Goal: Task Accomplishment & Management: Complete application form

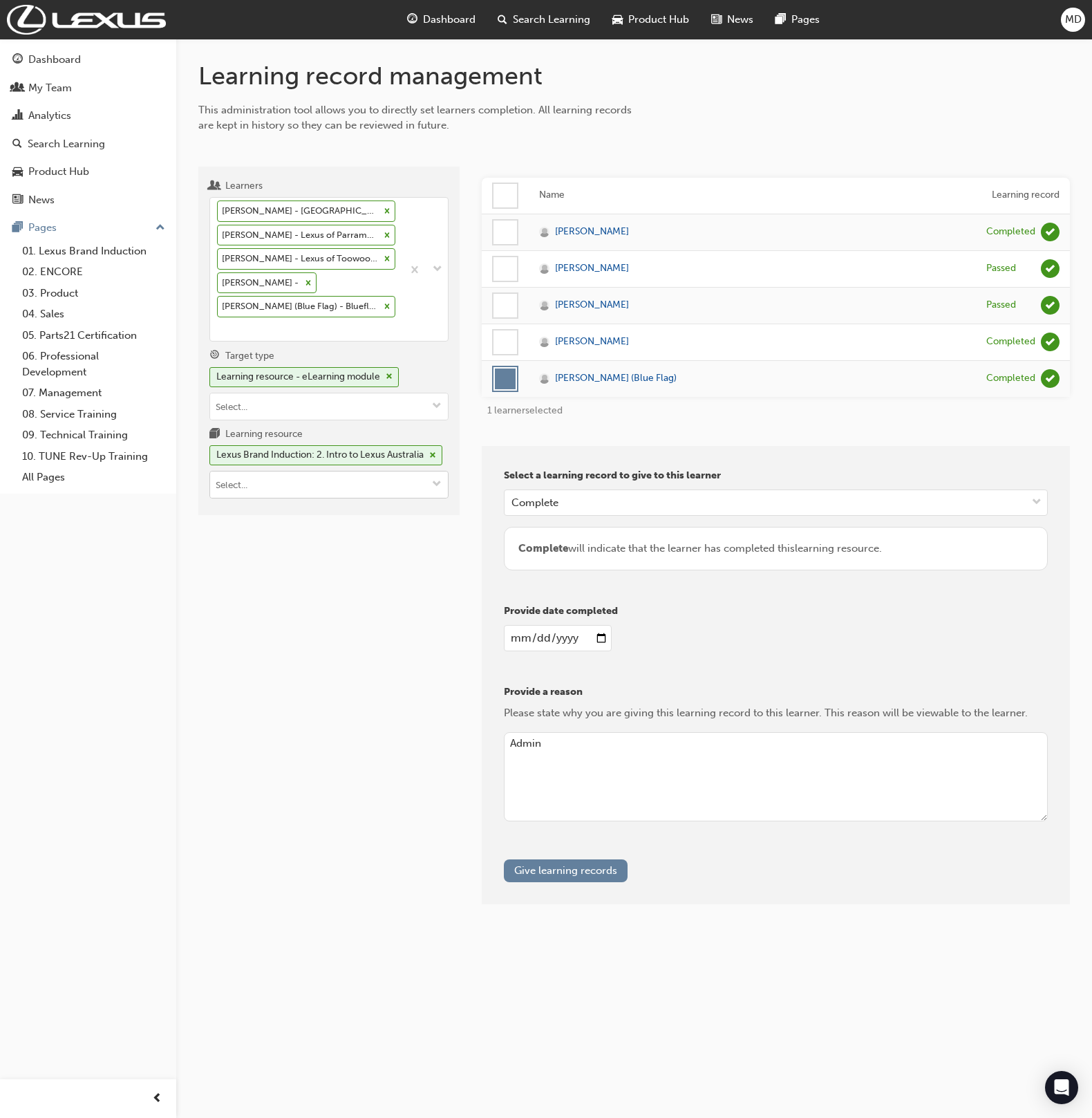
click at [273, 498] on input "Learning resource Lexus Brand Induction: 2. Intro to Lexus Australia" at bounding box center [329, 485] width 237 height 26
paste input "SP_LCCV_NM0920_EL"
type input "SP_LCCV_NM0920_EL"
click at [347, 522] on li "LC Convertible (New Model) - eLearning (Vehicle Launched 09/2020) SP_LCCV_NM092…" at bounding box center [329, 528] width 239 height 59
click at [302, 324] on div "[PERSON_NAME] - Sydney City Lexus - GLEBE [PERSON_NAME] - Lexus of Parramatta -…" at bounding box center [306, 269] width 192 height 143
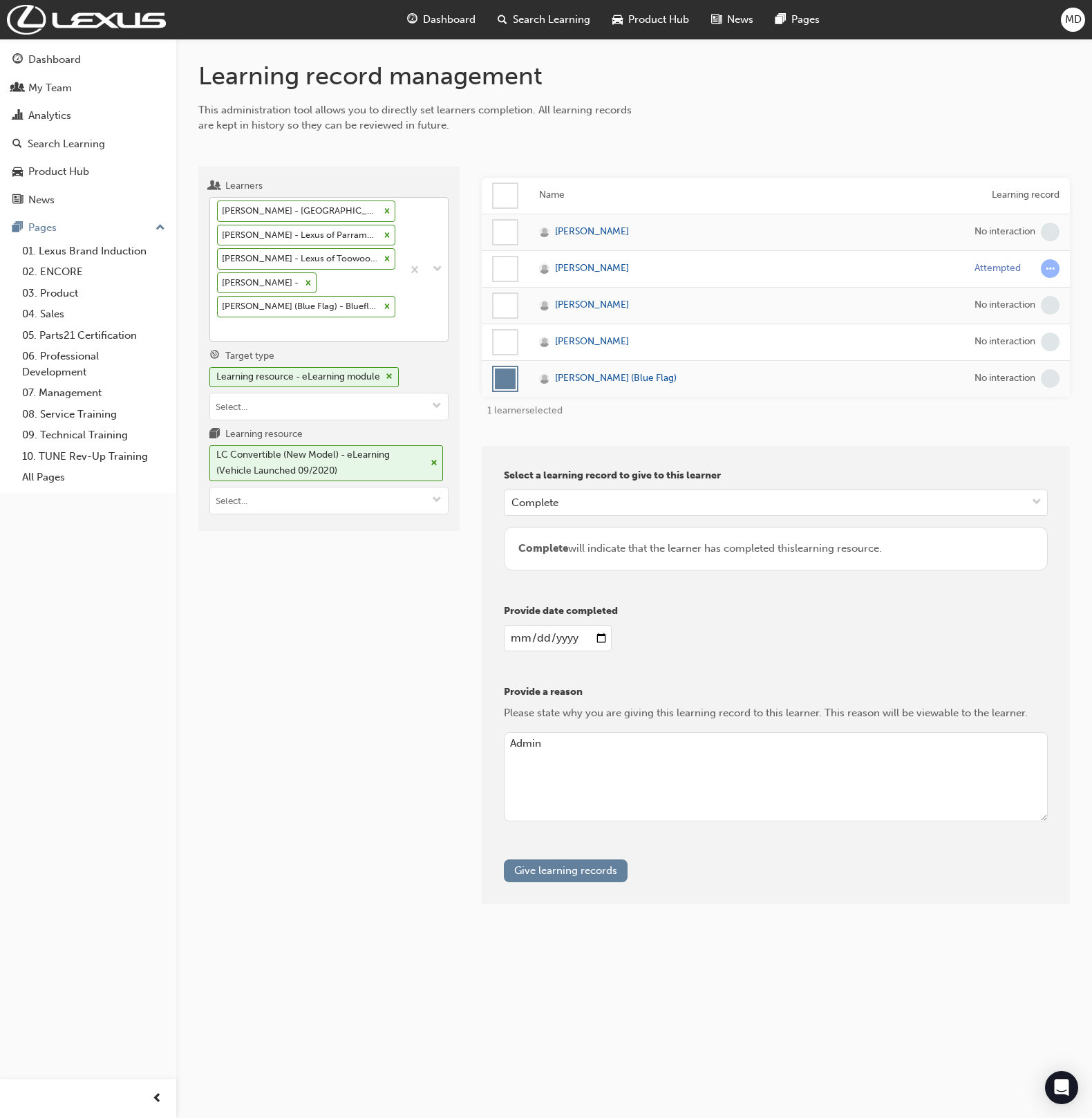
click at [219, 324] on input "Learners [PERSON_NAME] - Sydney City Lexus - GLEBE [PERSON_NAME] - Lexus of Par…" at bounding box center [218, 329] width 1 height 12
type input "phi"
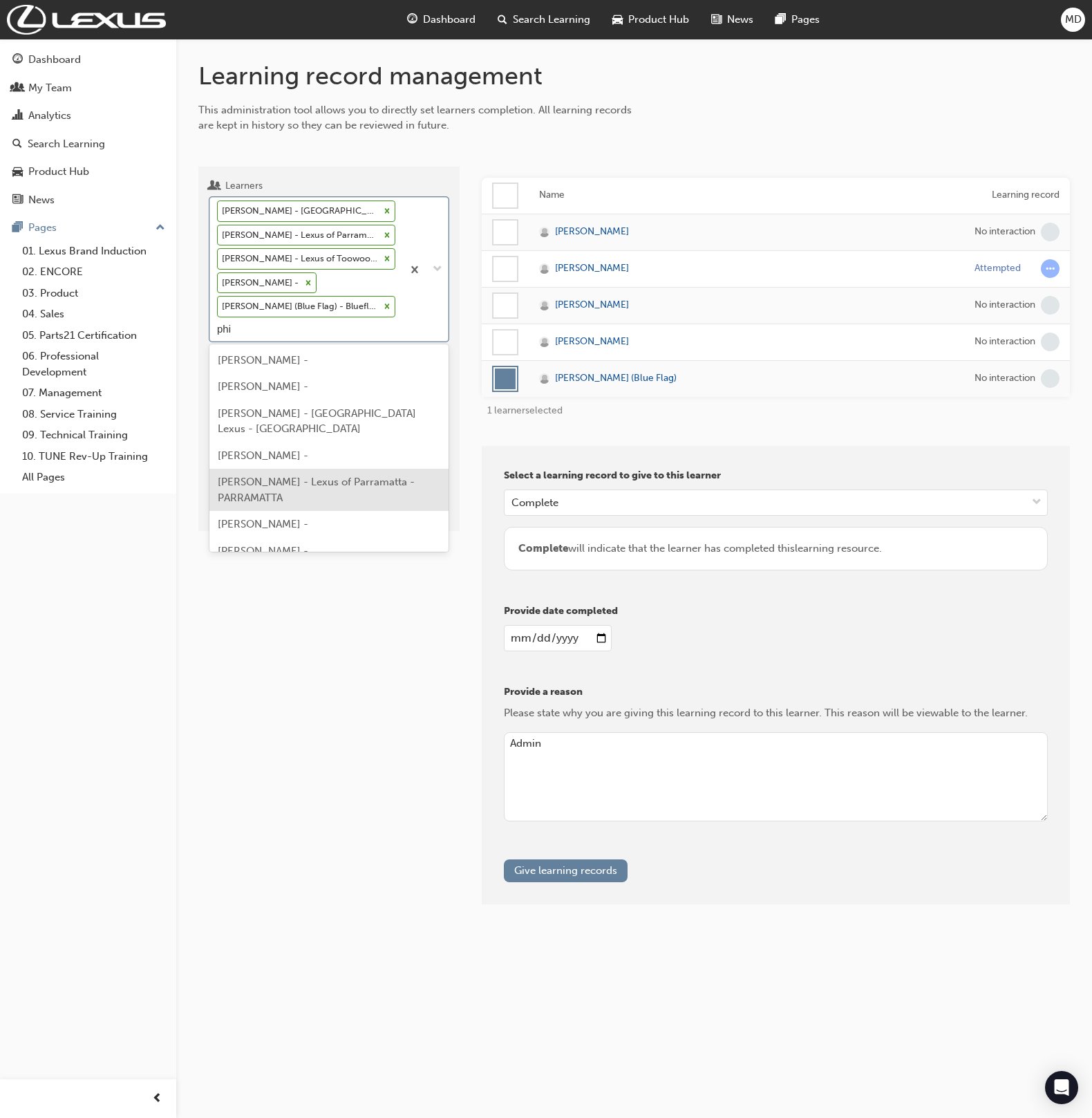
click at [323, 484] on span "[PERSON_NAME] - Lexus of Parramatta - PARRAMATTA" at bounding box center [316, 490] width 197 height 28
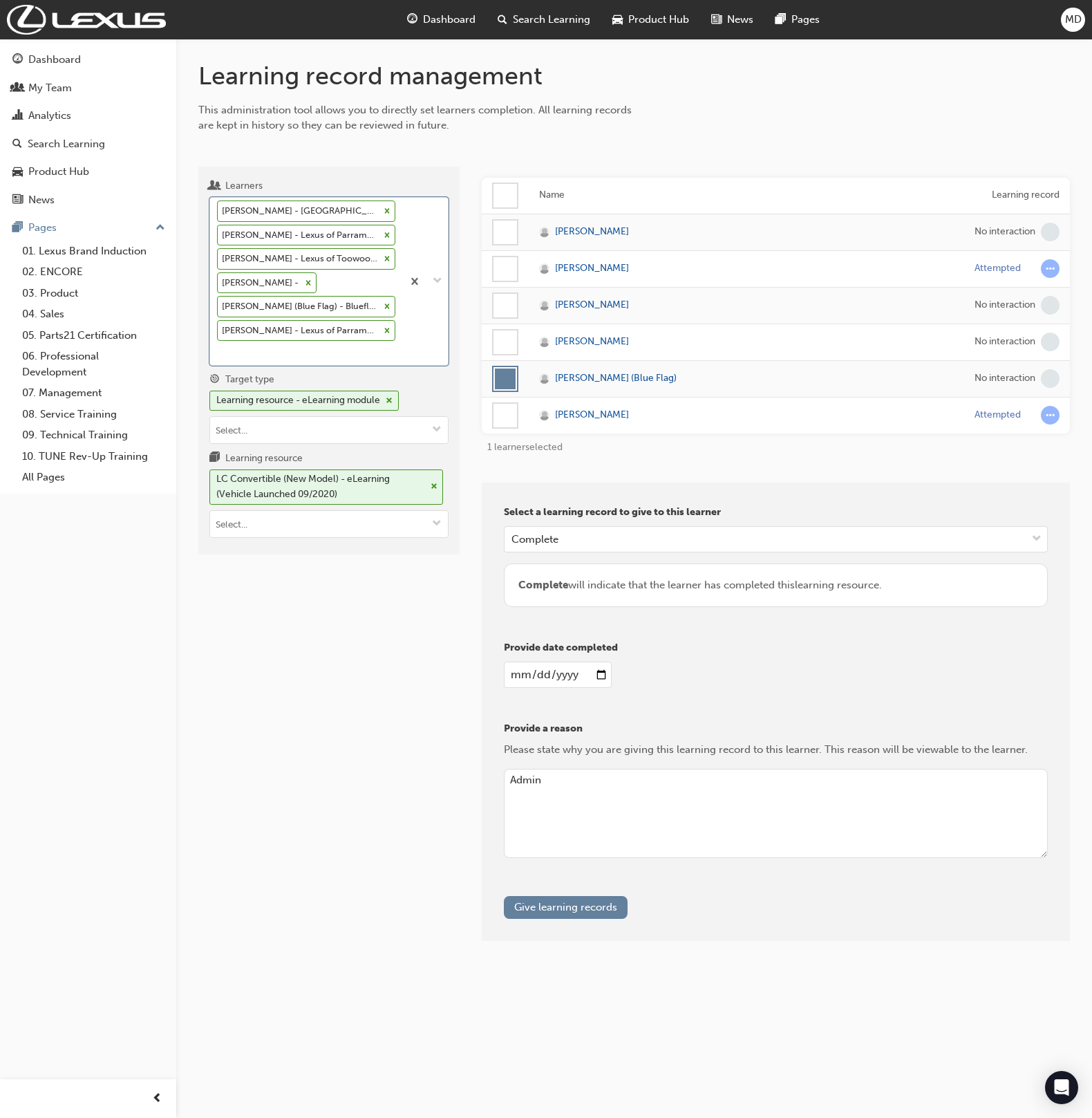
drag, startPoint x: 508, startPoint y: 419, endPoint x: 511, endPoint y: 390, distance: 29.2
click at [510, 414] on div at bounding box center [506, 415] width 23 height 23
drag, startPoint x: 511, startPoint y: 385, endPoint x: 539, endPoint y: 385, distance: 28.0
click at [511, 385] on div at bounding box center [505, 379] width 20 height 20
click at [512, 671] on input "[DATE]" at bounding box center [557, 675] width 107 height 26
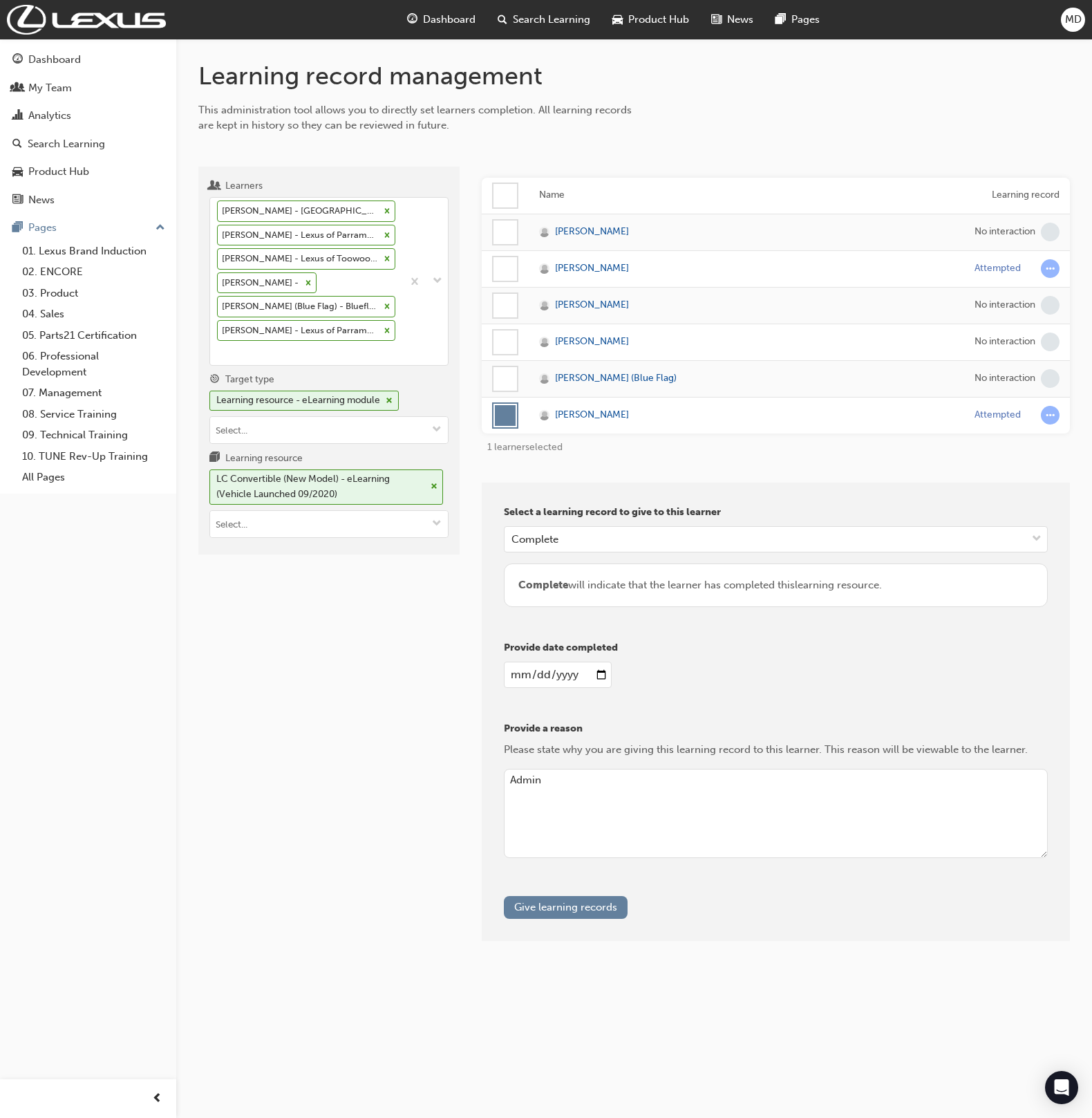
type input "[DATE]"
click at [567, 902] on button "Give learning records" at bounding box center [566, 907] width 124 height 23
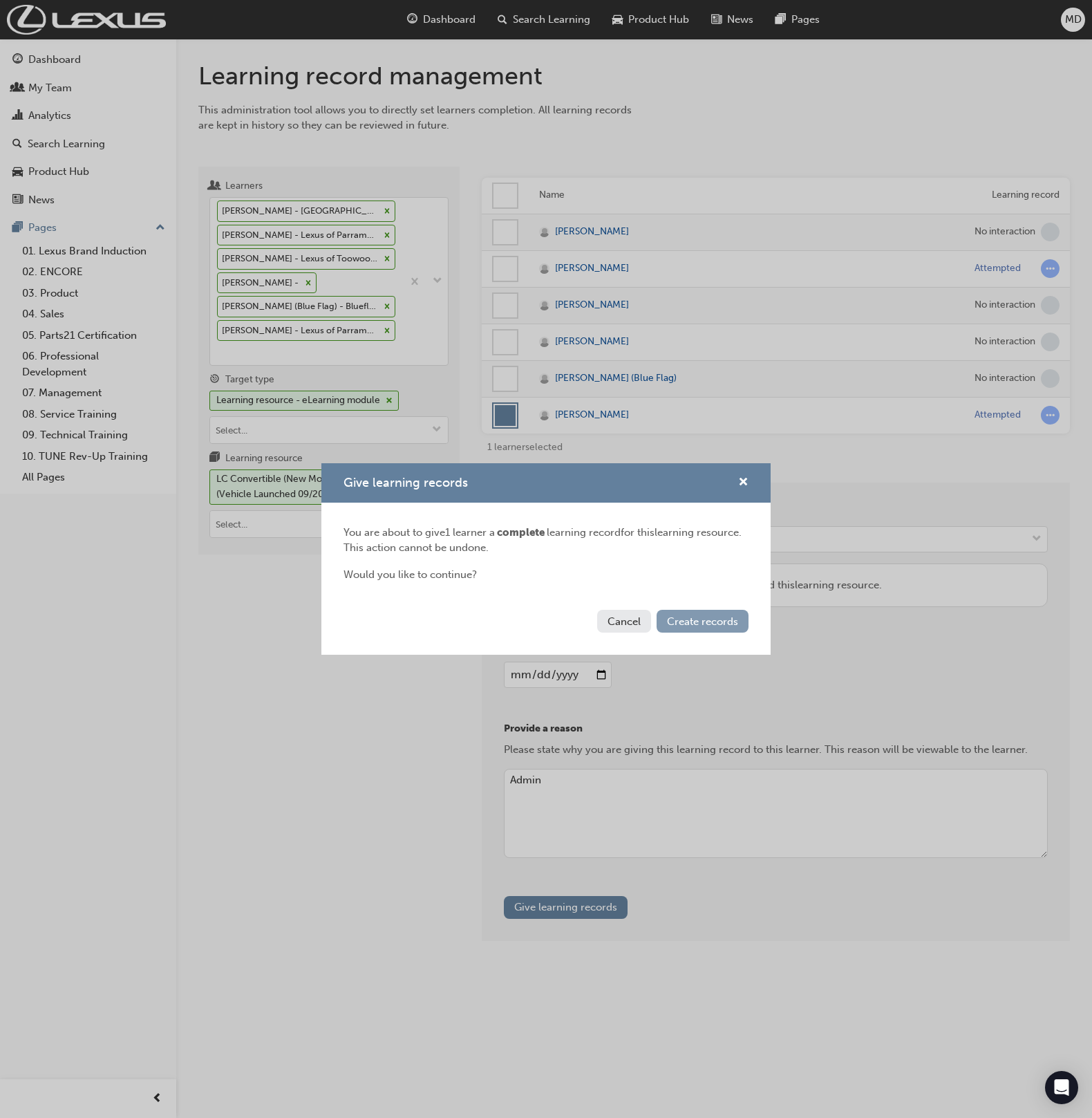
click at [711, 617] on span "Create records" at bounding box center [703, 622] width 71 height 12
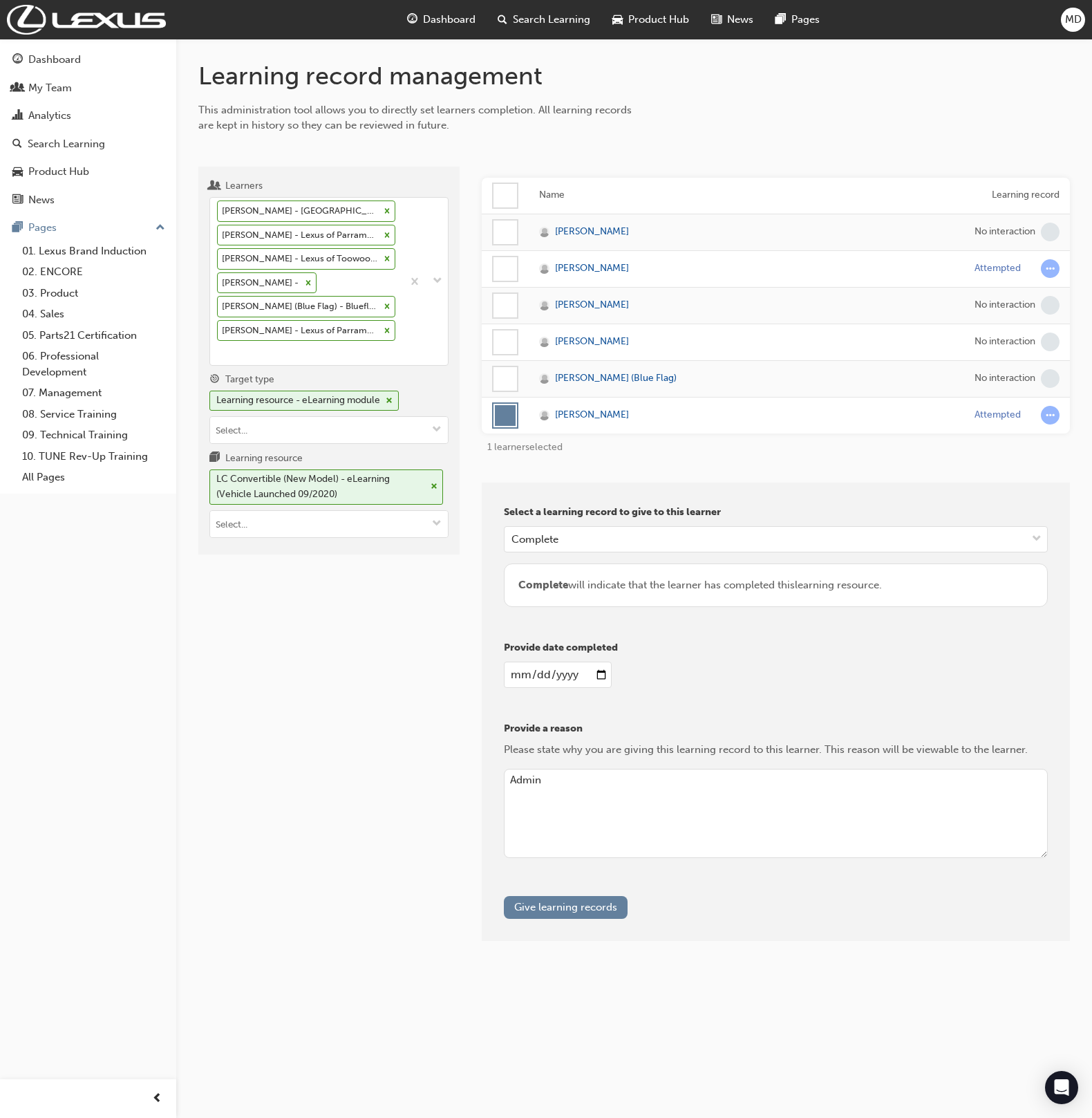
click at [940, 103] on div "Learning record management This administration tool allows you to directly set …" at bounding box center [634, 512] width 916 height 947
drag, startPoint x: 334, startPoint y: 386, endPoint x: 319, endPoint y: 423, distance: 39.9
click at [330, 390] on label "Target type Learning resource - eLearning module" at bounding box center [329, 408] width 239 height 74
click at [315, 407] on div "Learning resource - eLearning module" at bounding box center [305, 401] width 189 height 20
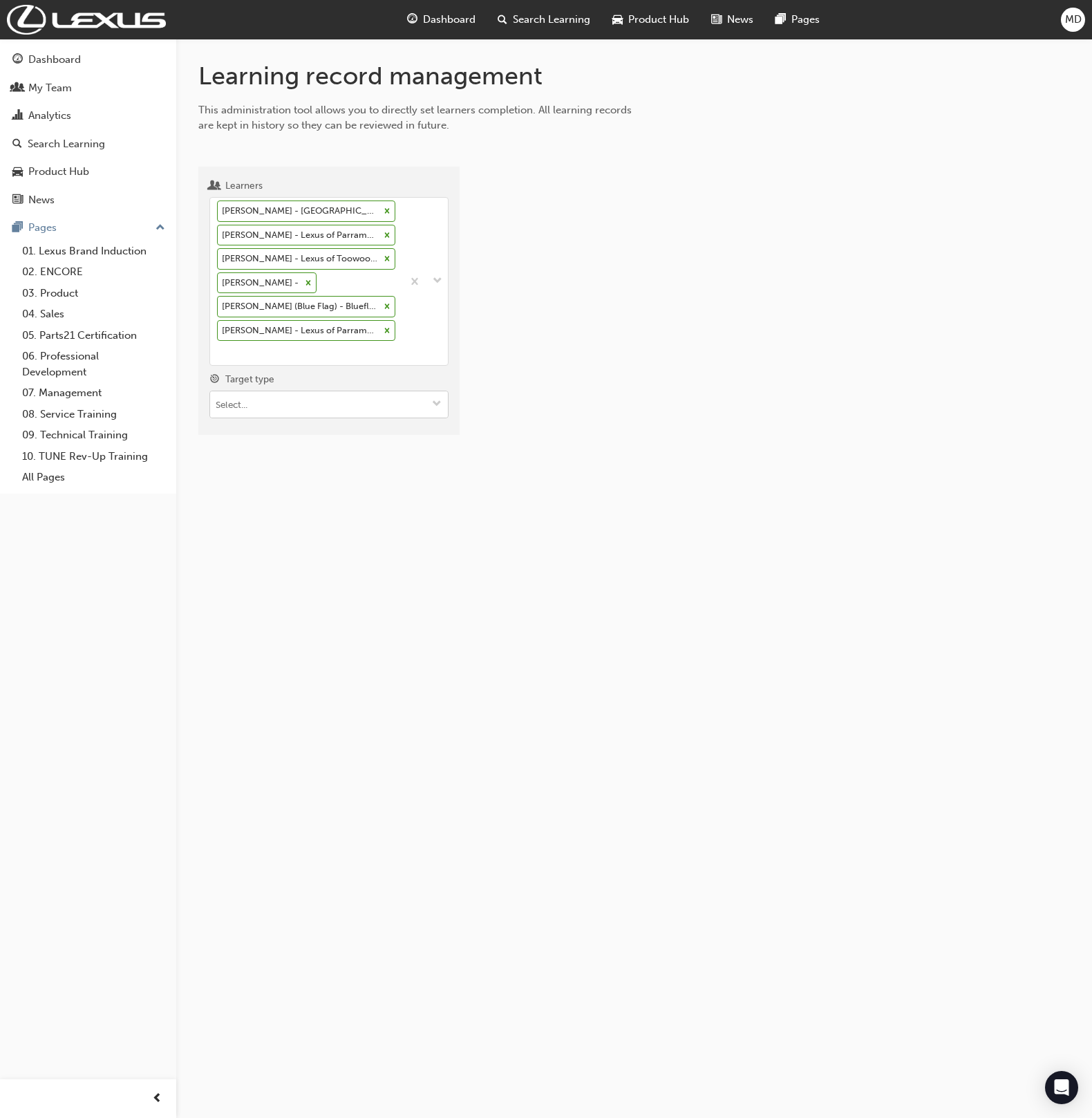
drag, startPoint x: 332, startPoint y: 405, endPoint x: 335, endPoint y: 413, distance: 8.5
click at [332, 405] on input "Target type" at bounding box center [329, 404] width 237 height 26
click at [326, 475] on li "Certificate" at bounding box center [329, 483] width 239 height 26
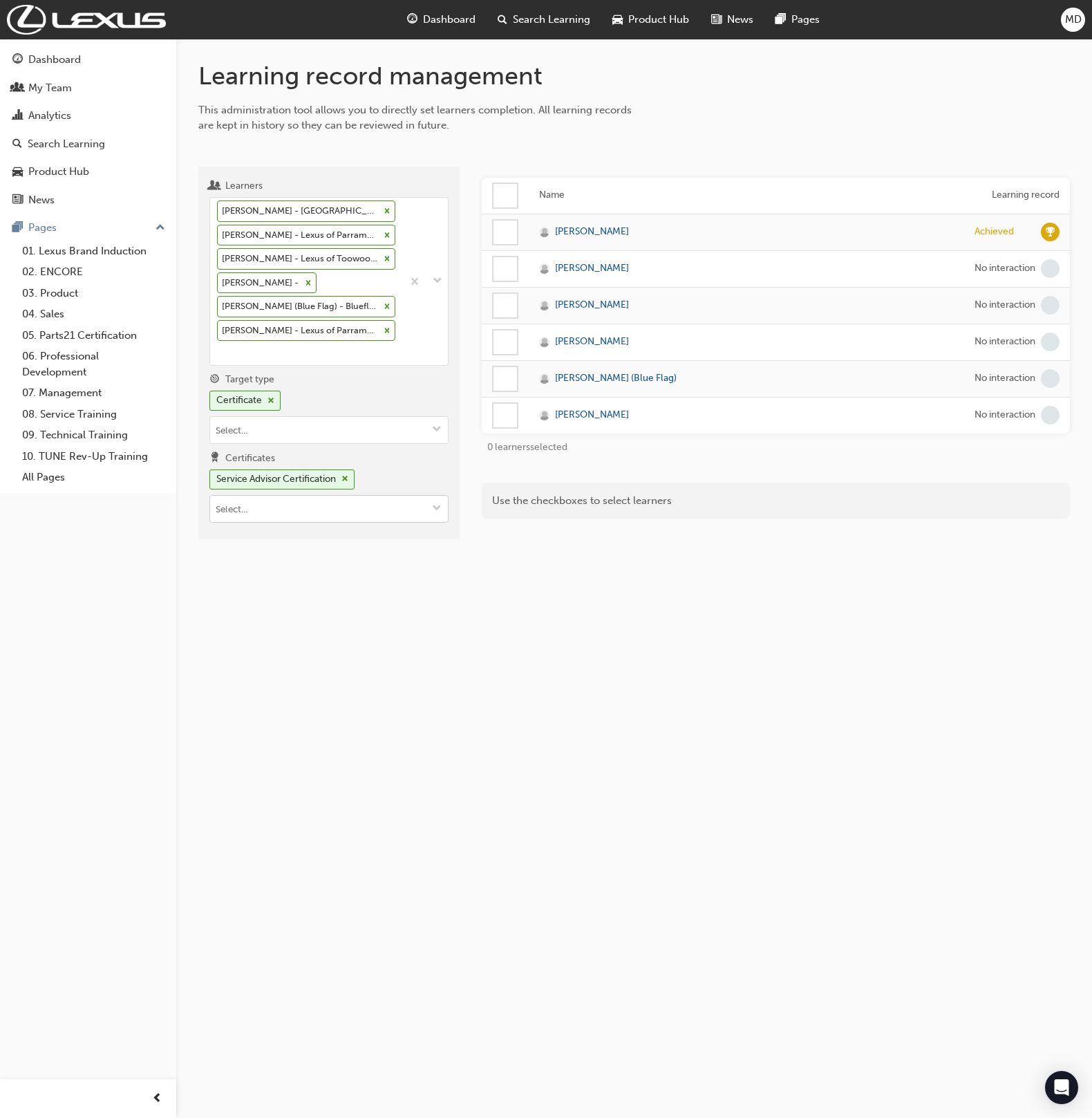
click at [327, 502] on input "Certificates Service Advisor Certification" at bounding box center [329, 509] width 237 height 26
type input "pro"
click at [358, 528] on li "Professional Technician Certification" at bounding box center [329, 536] width 239 height 26
click at [510, 305] on div at bounding box center [506, 305] width 23 height 23
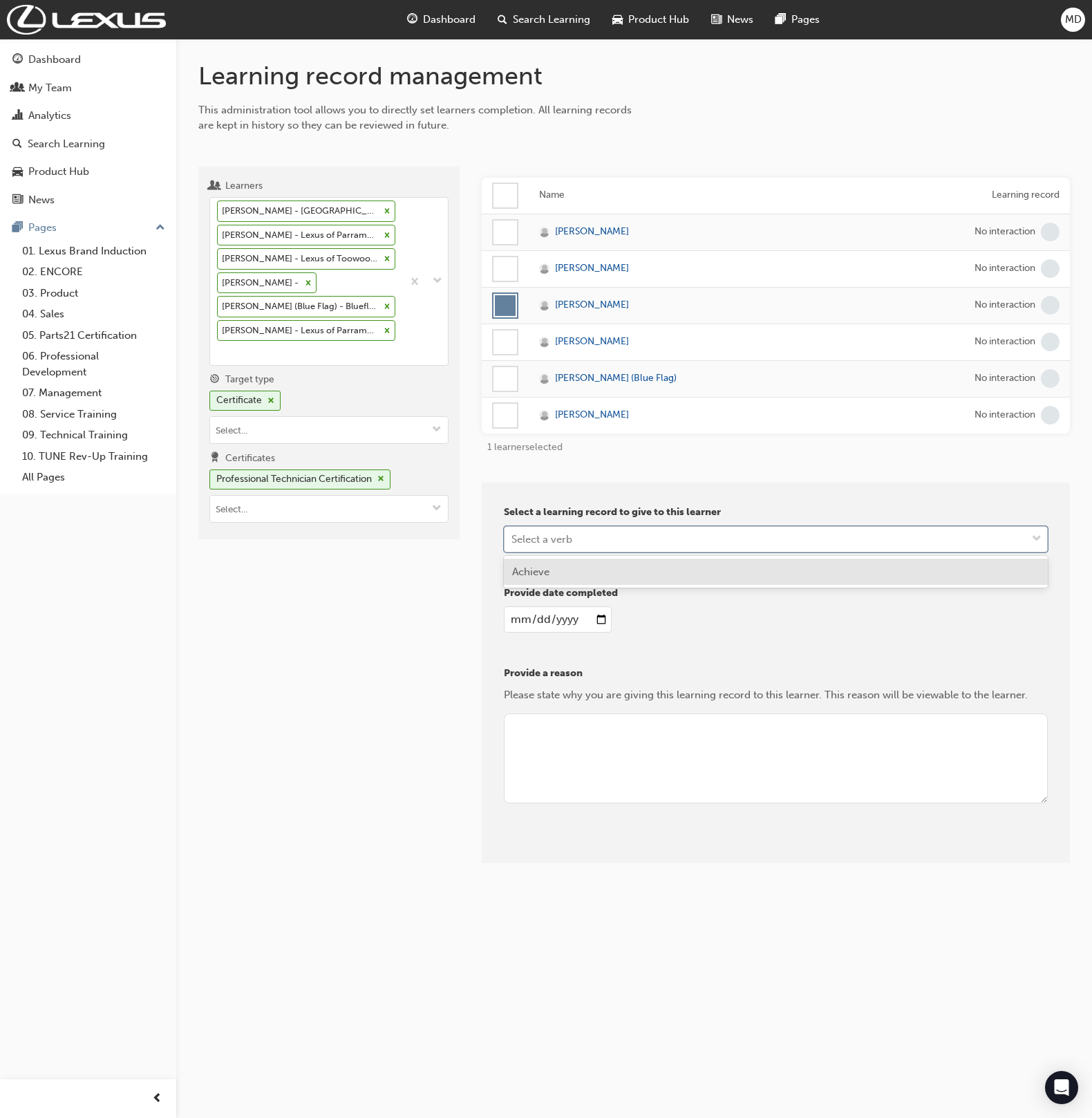
click at [566, 528] on div "Select a verb" at bounding box center [766, 539] width 522 height 24
click at [541, 577] on div "Achieve" at bounding box center [776, 572] width 544 height 27
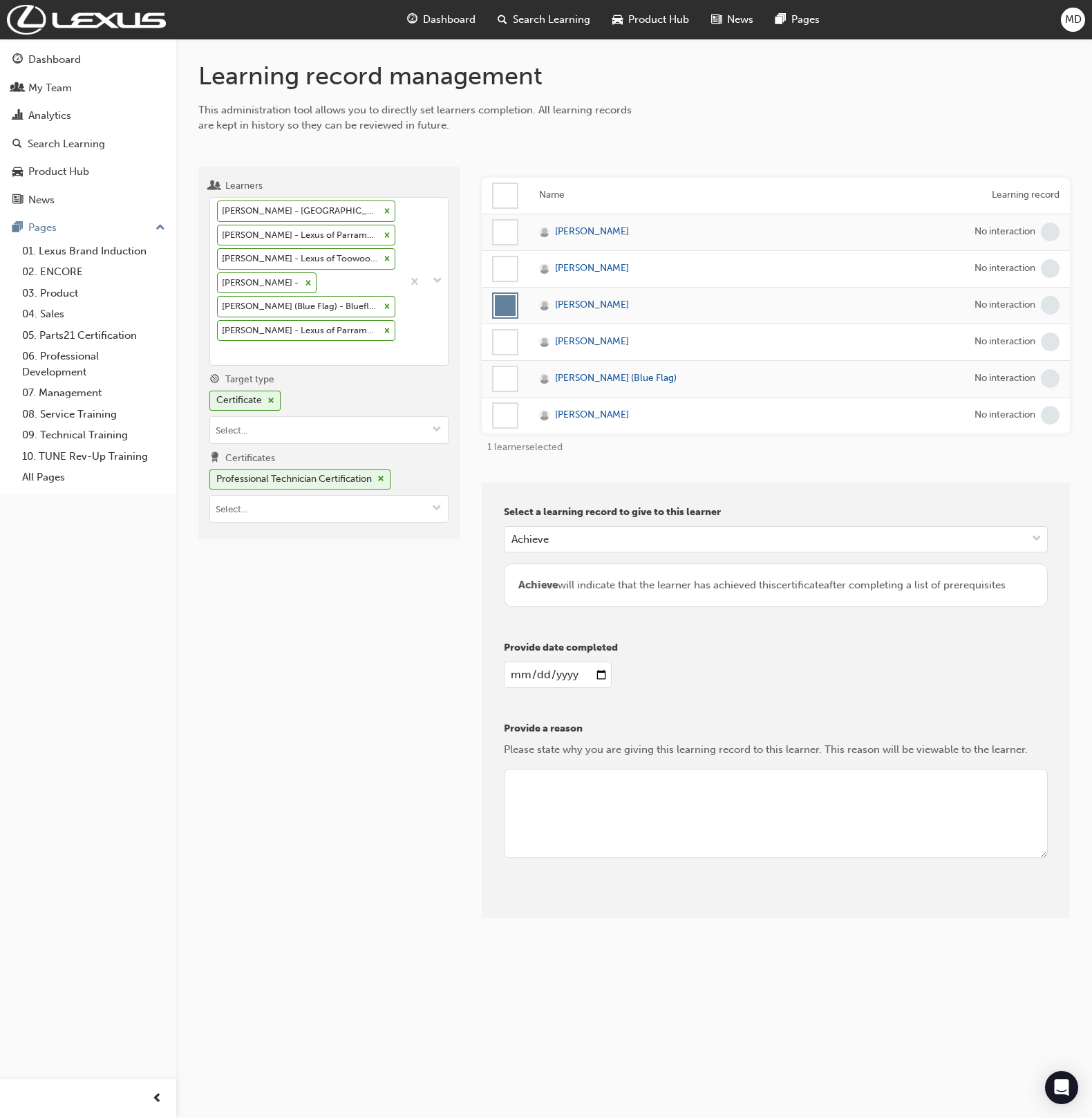
click at [508, 674] on input "date" at bounding box center [557, 675] width 107 height 26
type input "[DATE]"
click at [644, 794] on textarea at bounding box center [776, 813] width 544 height 90
type textarea "admin"
click at [577, 909] on button "Give learning records" at bounding box center [566, 907] width 124 height 23
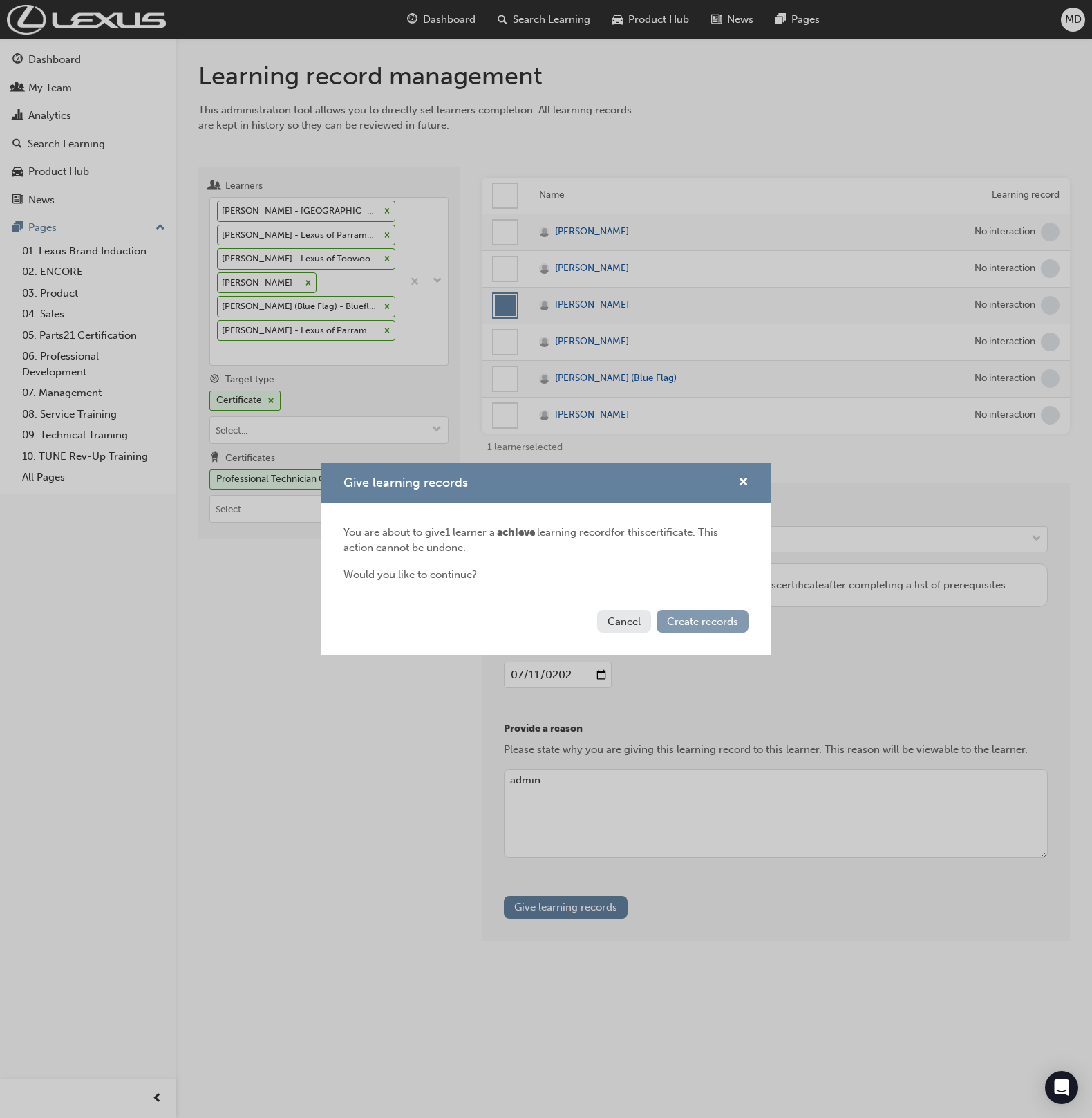
drag, startPoint x: 722, startPoint y: 628, endPoint x: 724, endPoint y: 617, distance: 11.2
click at [722, 628] on button "Create records" at bounding box center [702, 621] width 92 height 23
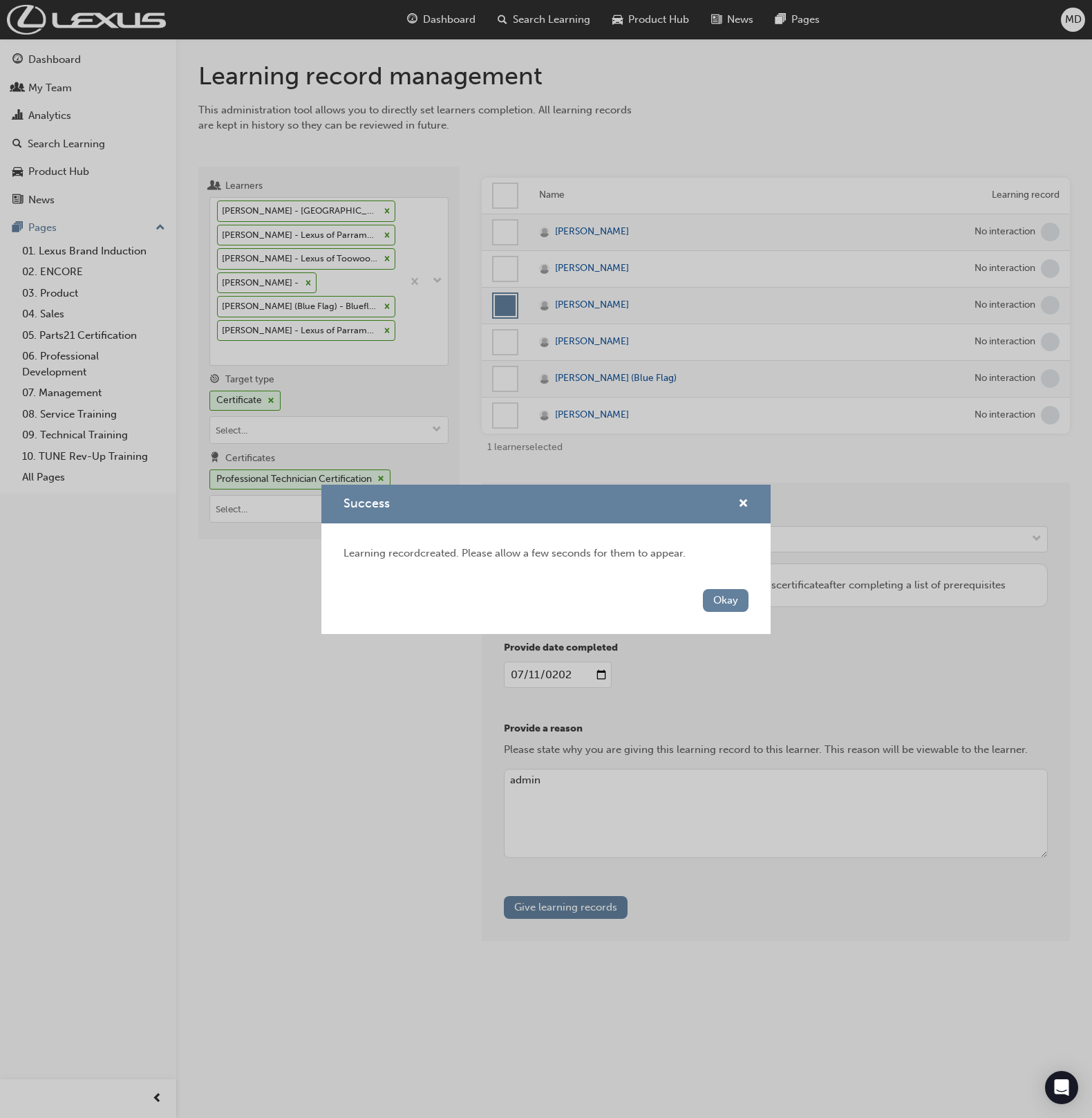
click at [739, 594] on button "Okay" at bounding box center [726, 600] width 46 height 23
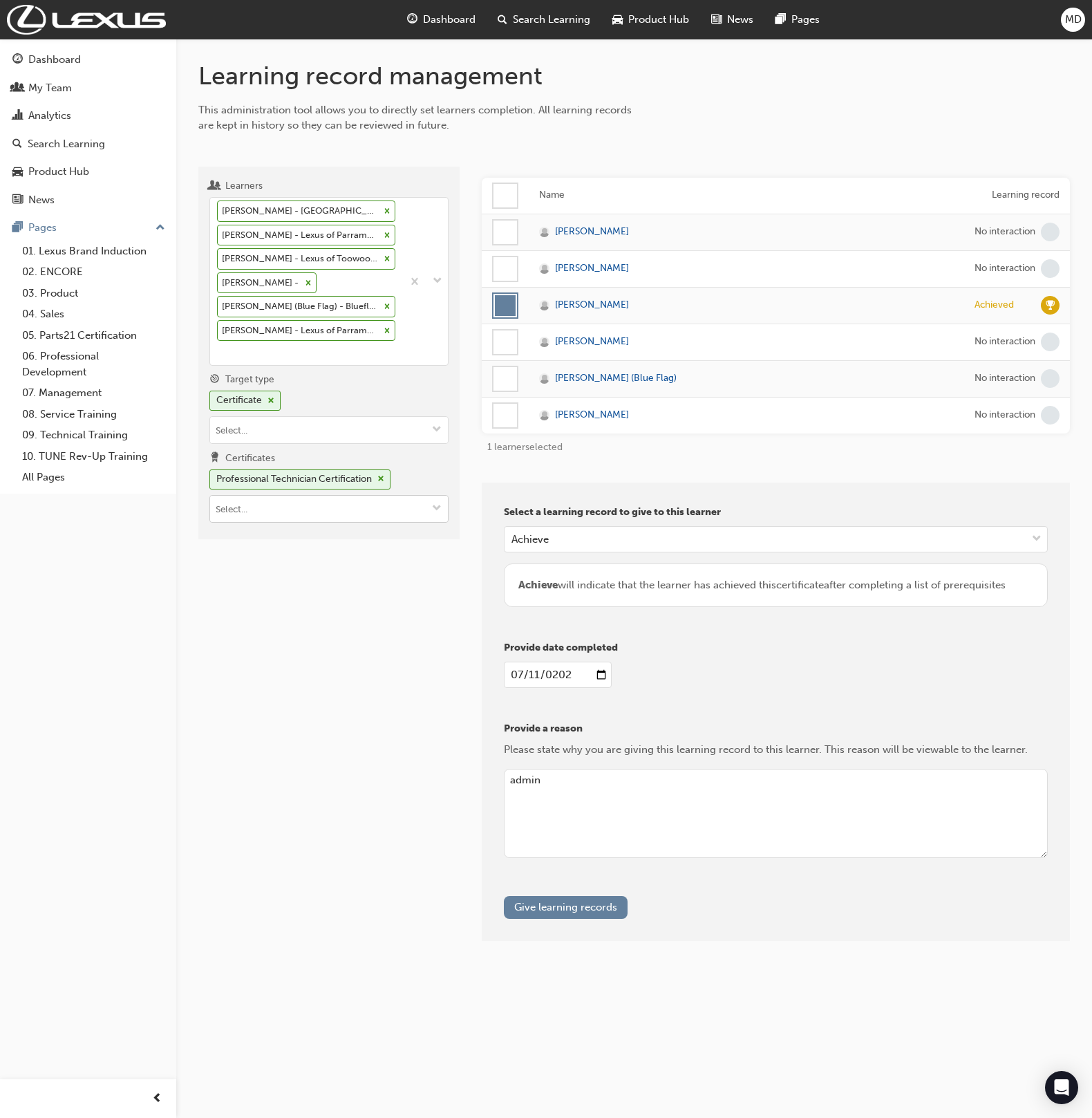
click at [297, 497] on input "Certificates Professional Technician Certification" at bounding box center [329, 509] width 237 height 26
type input "elec"
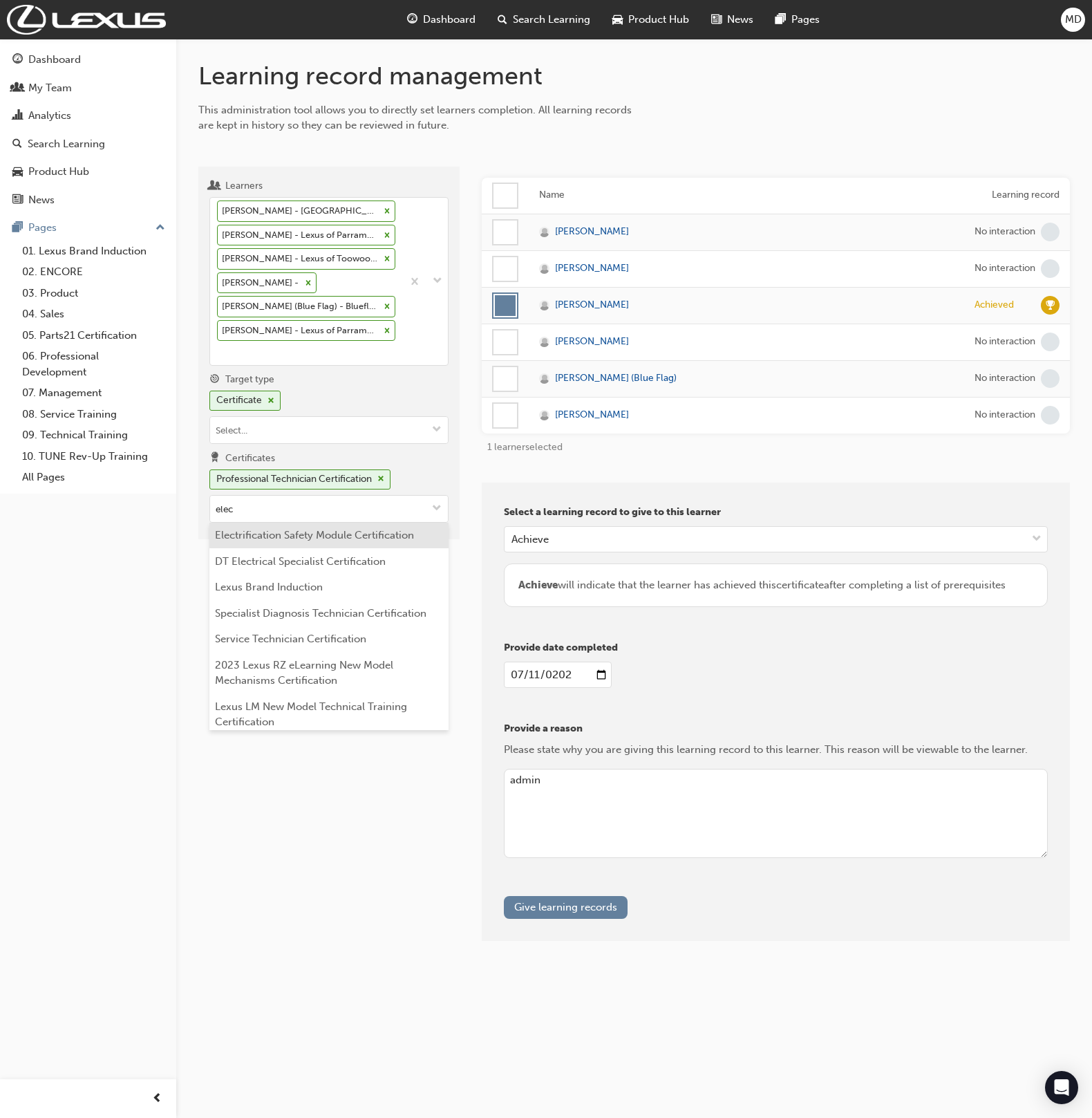
click at [380, 537] on li "Electrification Safety Module Certification" at bounding box center [329, 536] width 239 height 26
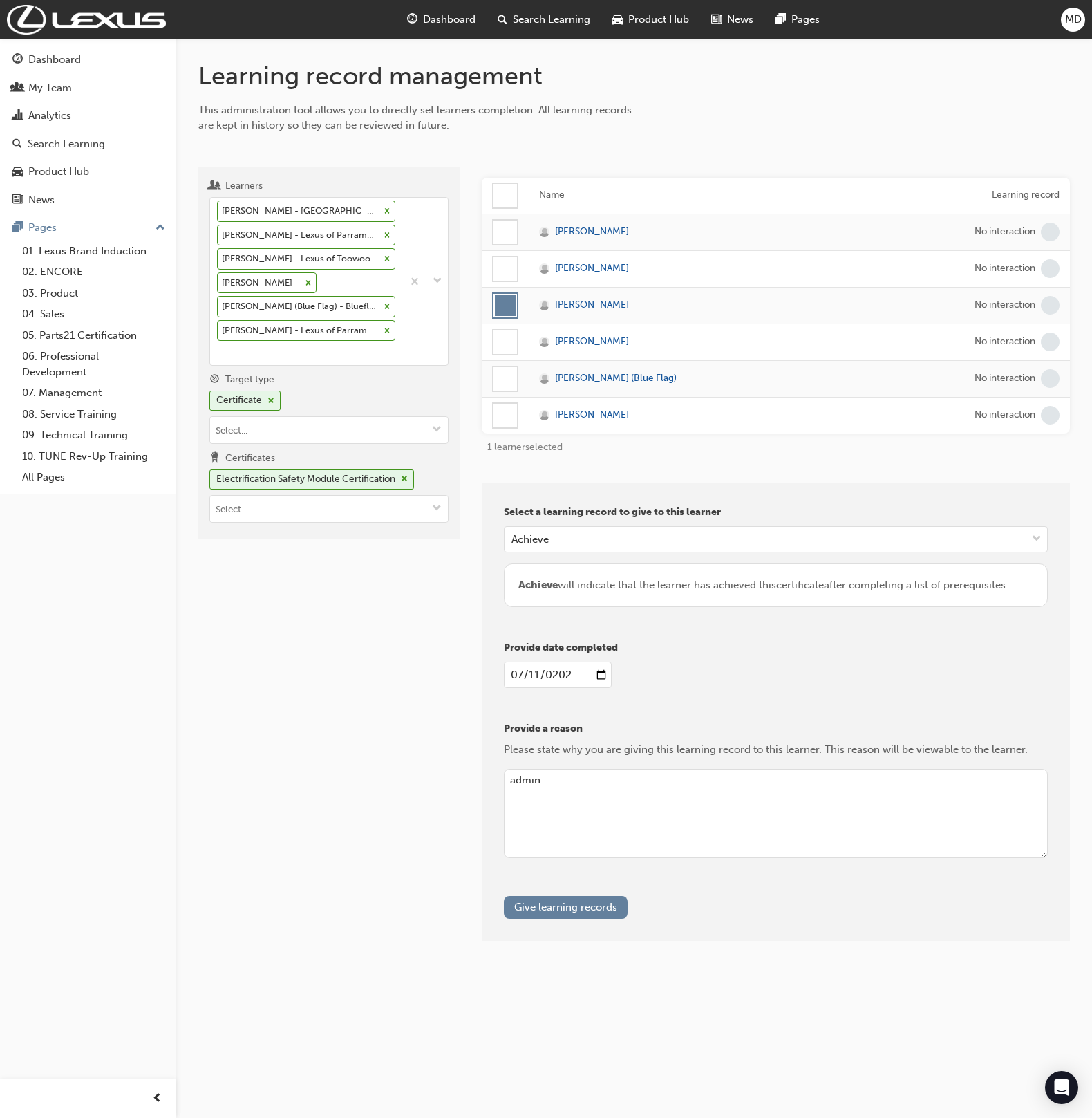
click at [514, 670] on input "[DATE]" at bounding box center [557, 675] width 107 height 26
click at [520, 672] on input "[DATE]" at bounding box center [557, 675] width 107 height 26
type input "[DATE]"
click at [587, 896] on button "Give learning records" at bounding box center [566, 907] width 124 height 23
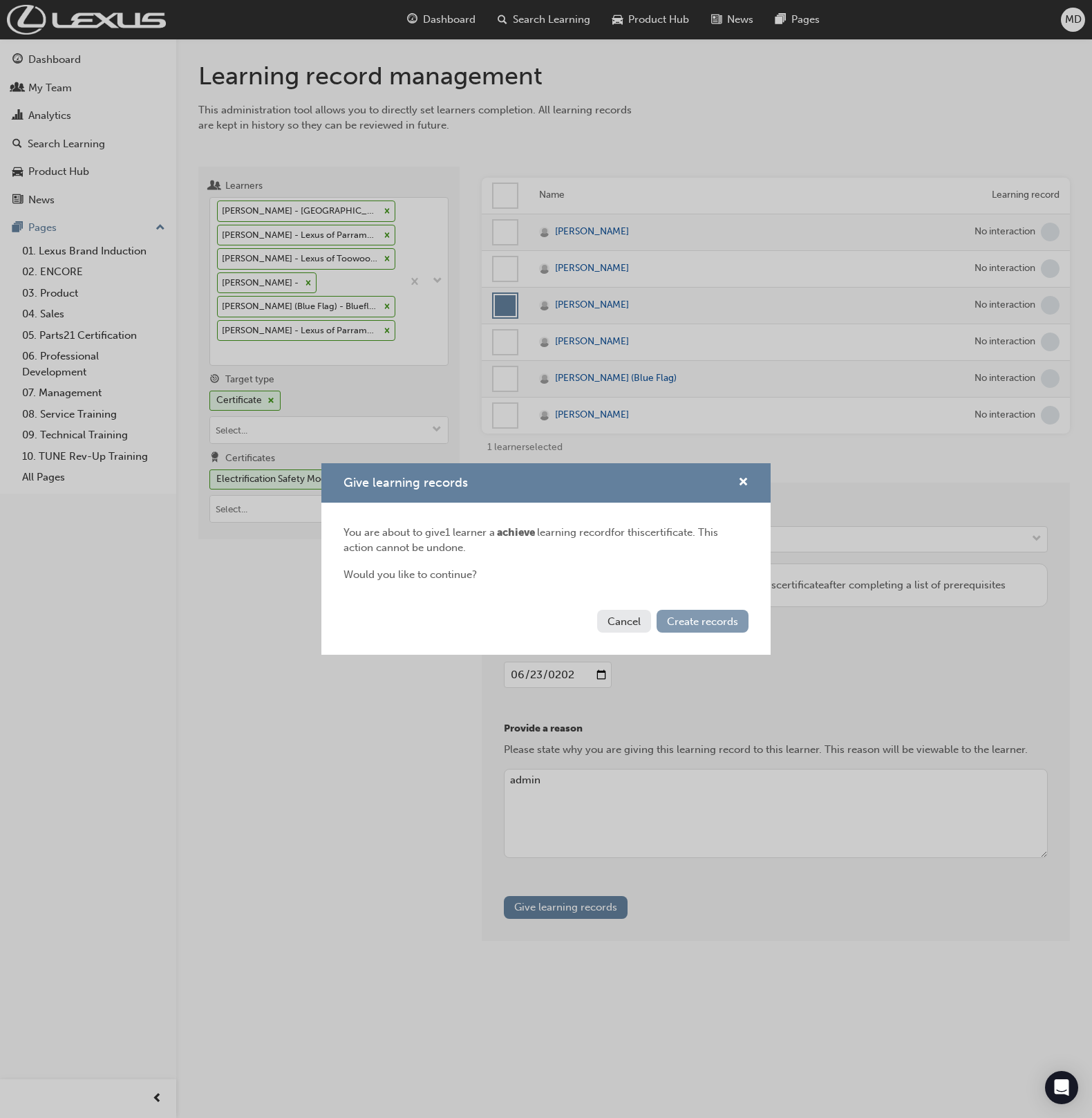
click at [728, 626] on span "Create records" at bounding box center [703, 622] width 71 height 12
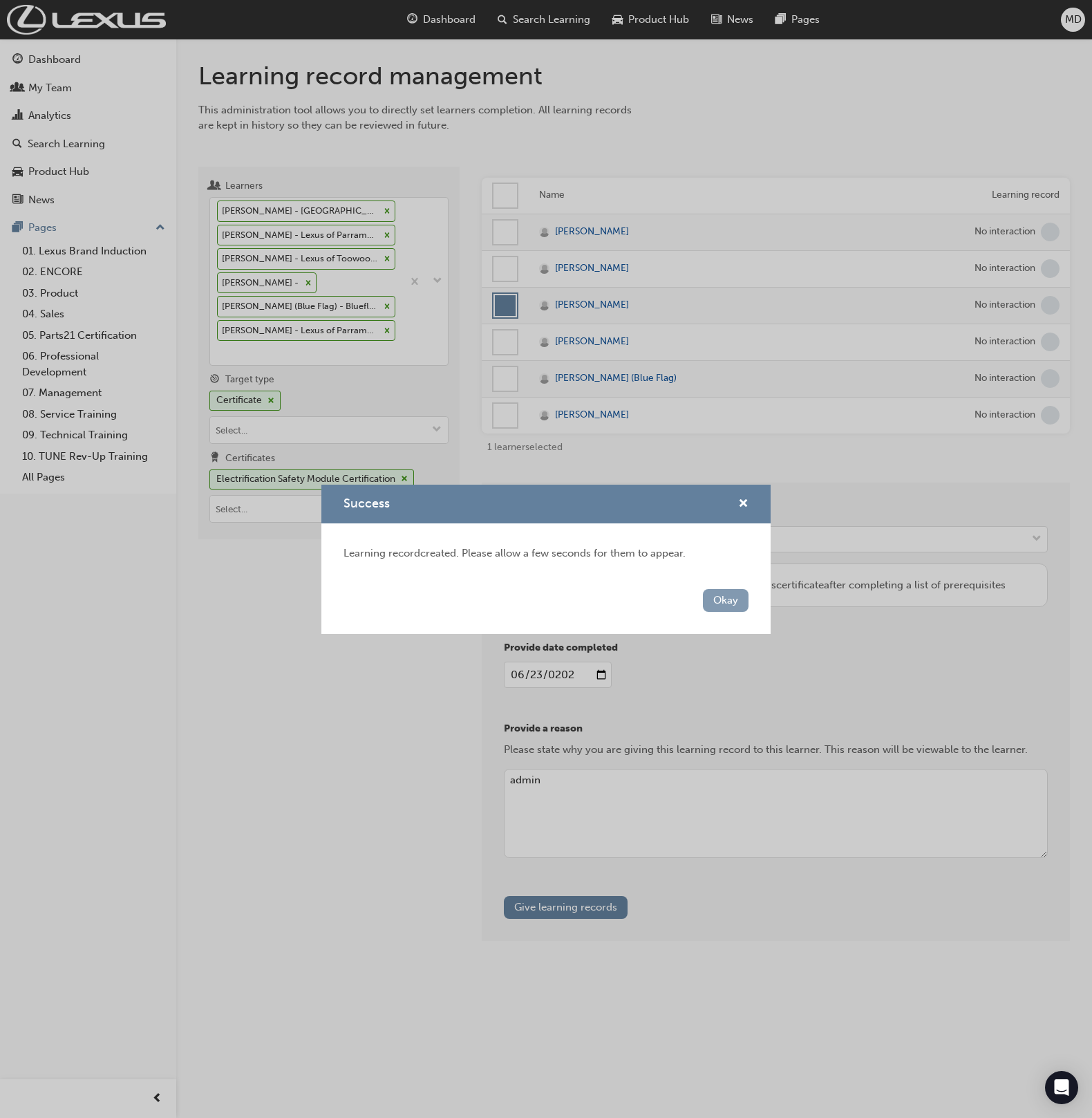
click at [739, 592] on button "Okay" at bounding box center [726, 600] width 46 height 23
